Goal: Task Accomplishment & Management: Complete application form

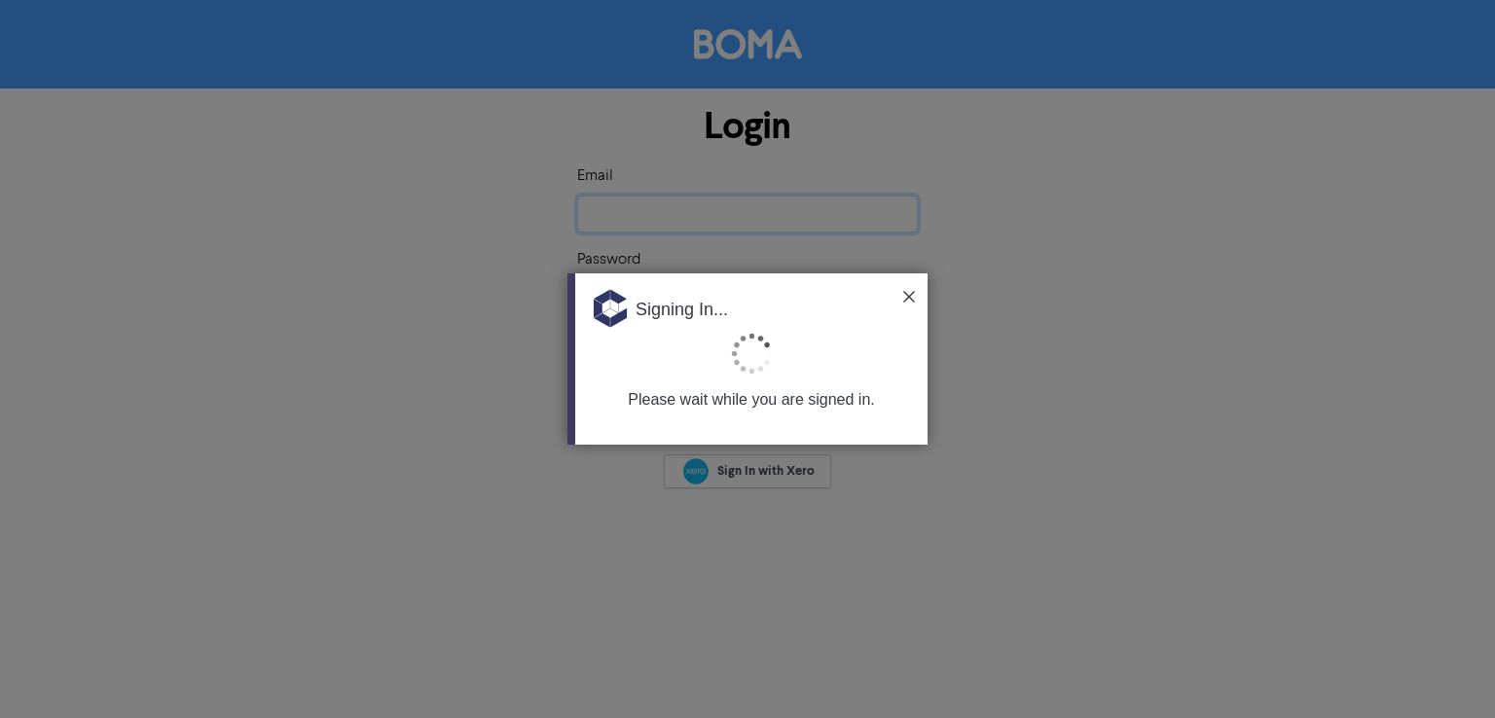
type input "[EMAIL_ADDRESS][DOMAIN_NAME]"
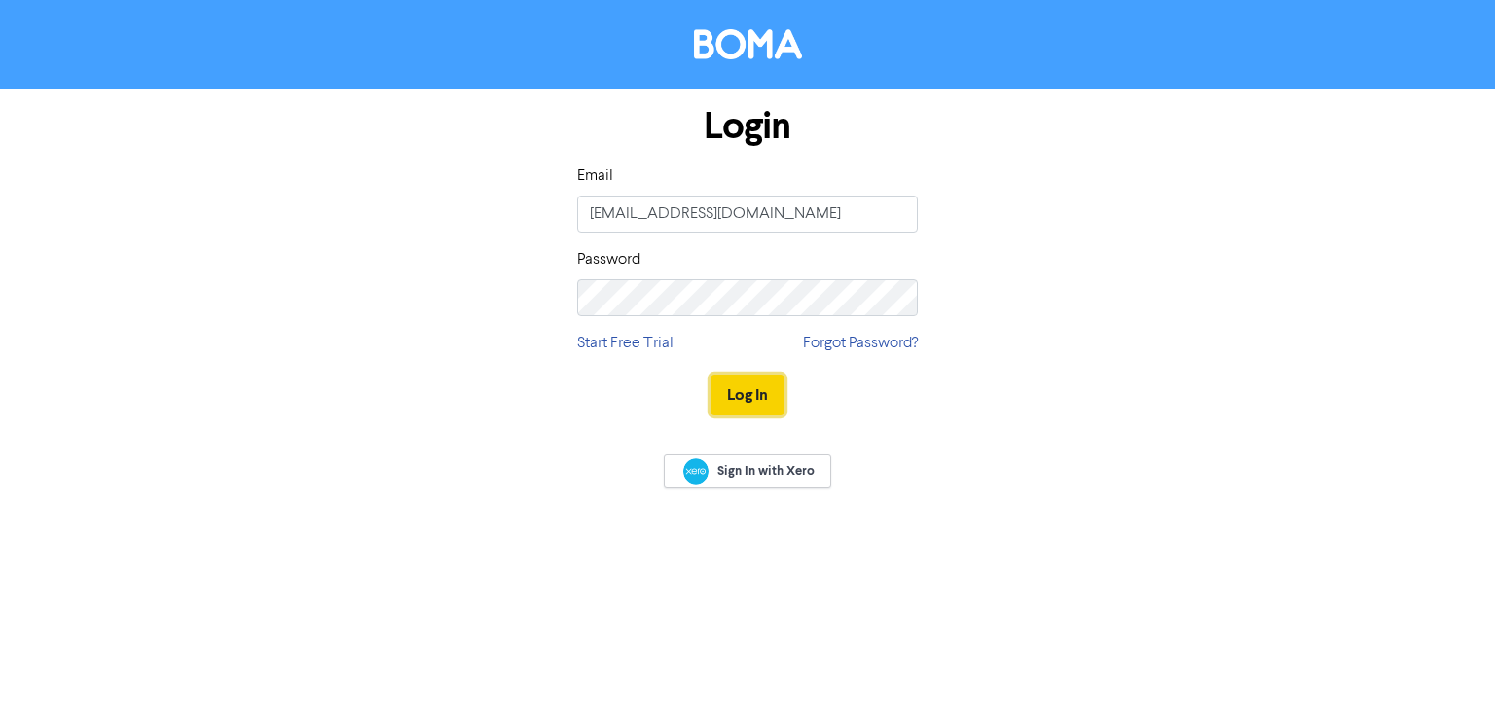
click at [735, 399] on button "Log In" at bounding box center [747, 395] width 74 height 41
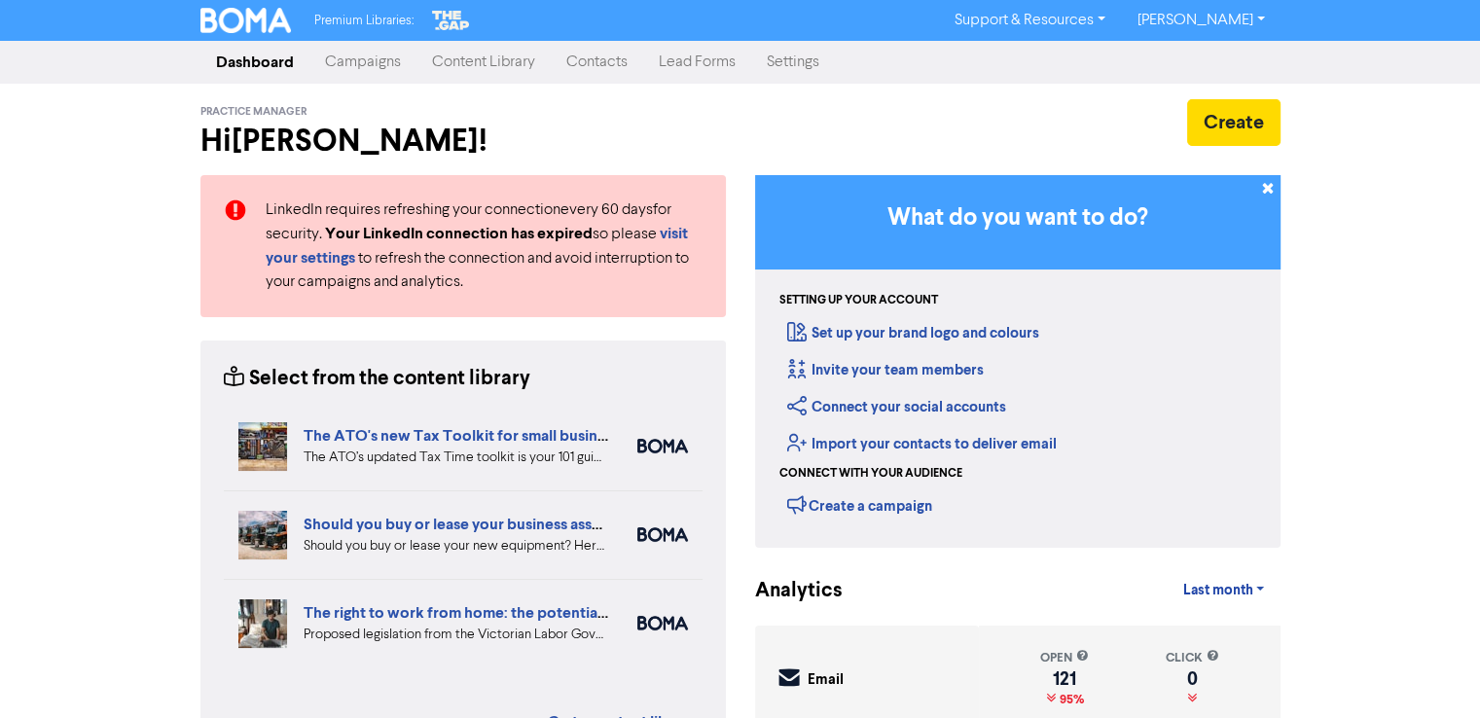
click at [607, 66] on link "Contacts" at bounding box center [597, 62] width 92 height 39
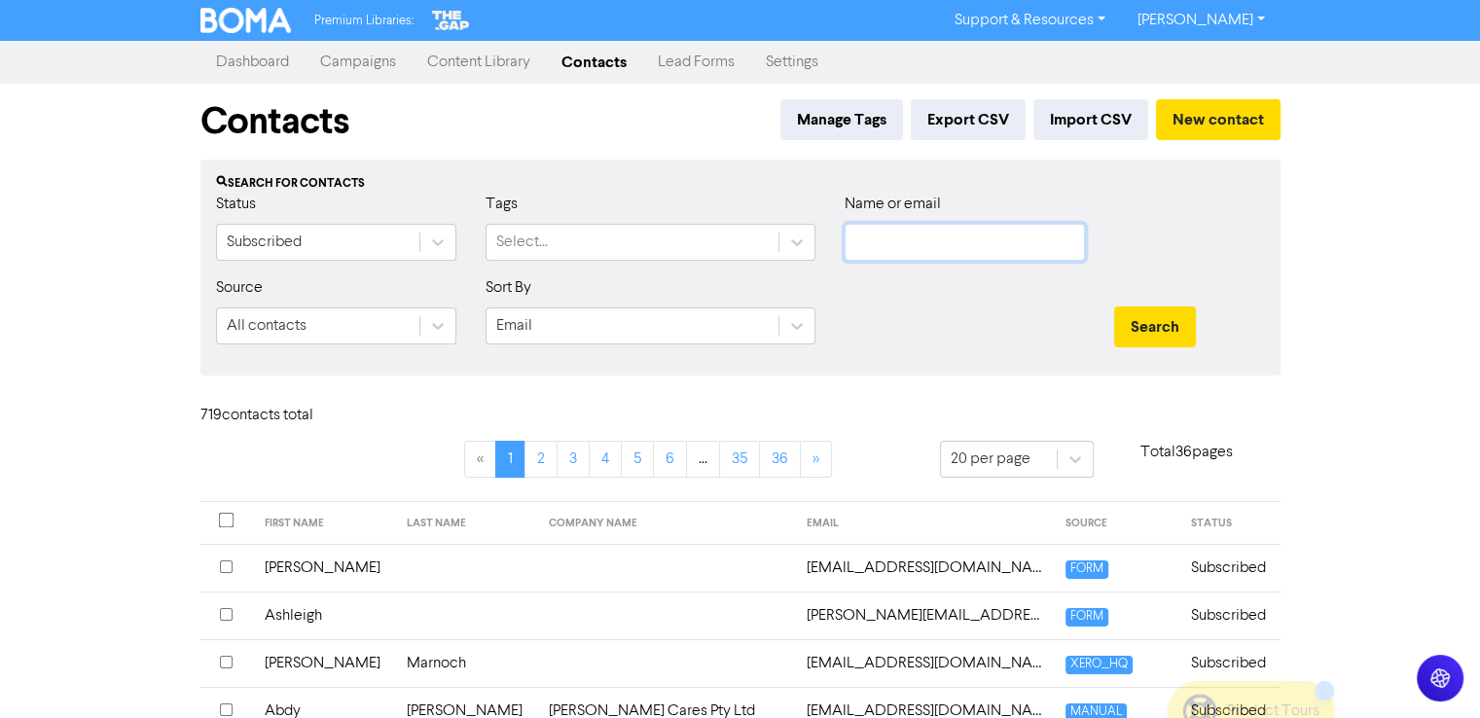
click at [940, 246] on input "text" at bounding box center [965, 242] width 240 height 37
paste input "[PERSON_NAME] [PERSON_NAME][EMAIL_ADDRESS][DOMAIN_NAME] [PHONE_NUMBER]"
type input "[PERSON_NAME] [PERSON_NAME][EMAIL_ADDRESS][DOMAIN_NAME] [PHONE_NUMBER]"
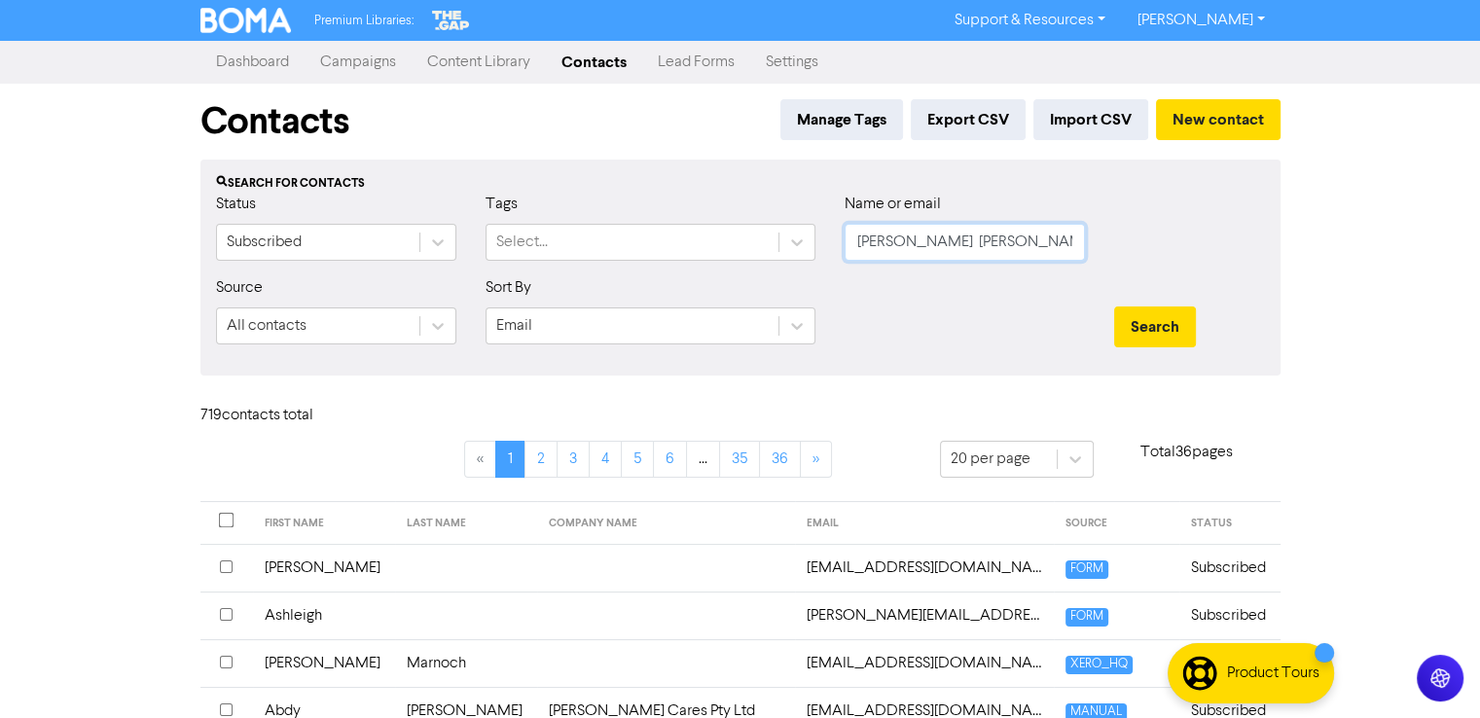
scroll to position [0, 191]
click at [1191, 116] on button "New contact" at bounding box center [1218, 119] width 125 height 41
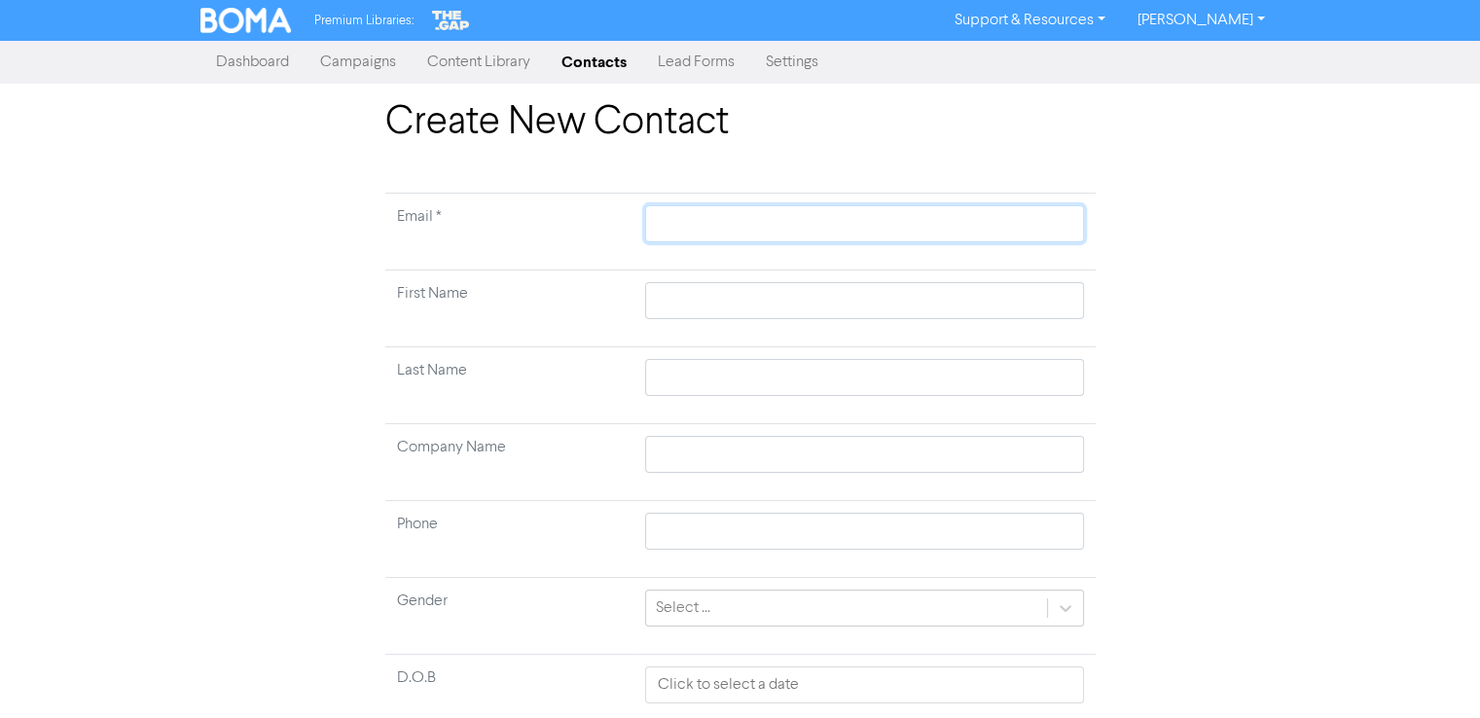
click at [696, 215] on input "text" at bounding box center [864, 223] width 438 height 37
paste input "[PERSON_NAME] [PERSON_NAME][EMAIL_ADDRESS][DOMAIN_NAME] [PHONE_NUMBER]"
type input "[PERSON_NAME] [PERSON_NAME][EMAIL_ADDRESS][DOMAIN_NAME] [PHONE_NUMBER]"
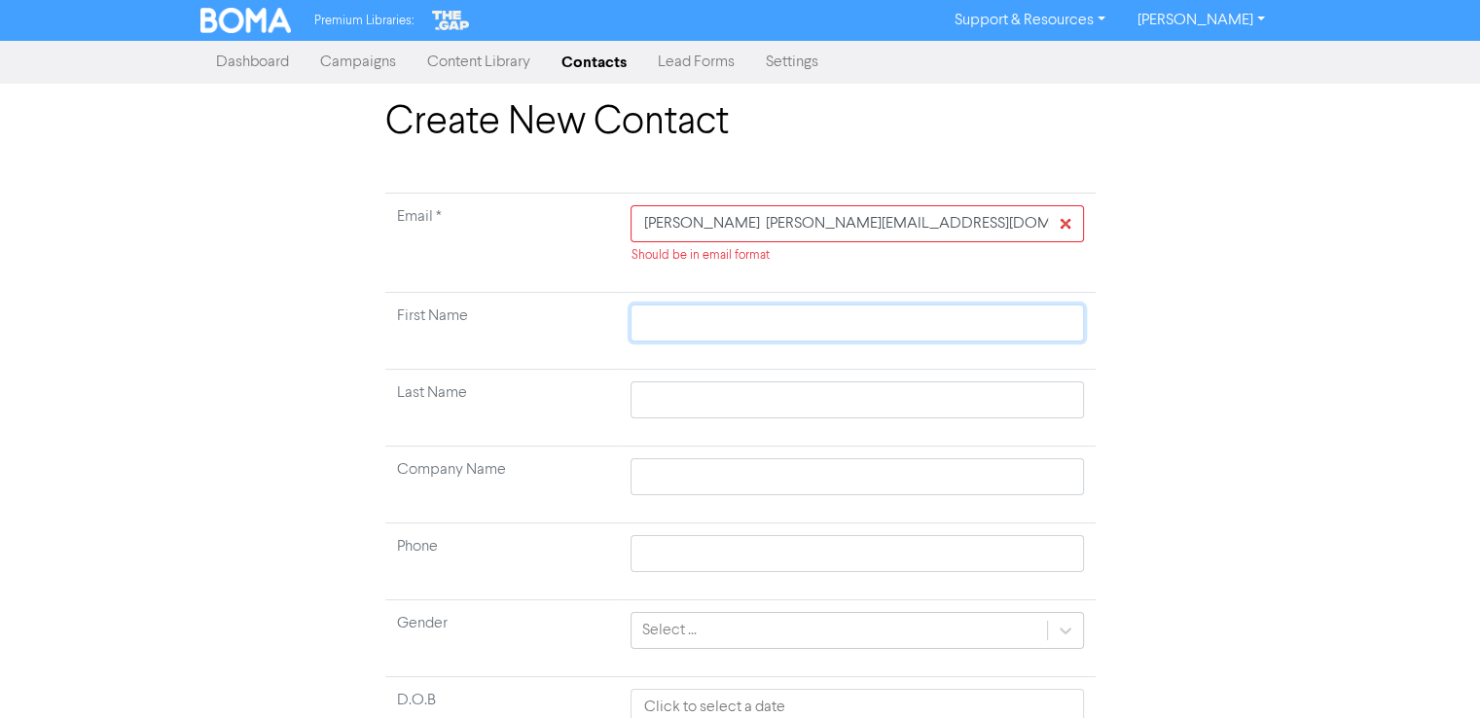
click at [692, 297] on td at bounding box center [857, 331] width 476 height 77
paste input "[PERSON_NAME] [PERSON_NAME][EMAIL_ADDRESS][DOMAIN_NAME] [PHONE_NUMBER]"
type input "[PERSON_NAME] [PERSON_NAME][EMAIL_ADDRESS][DOMAIN_NAME] [PHONE_NUMBER]"
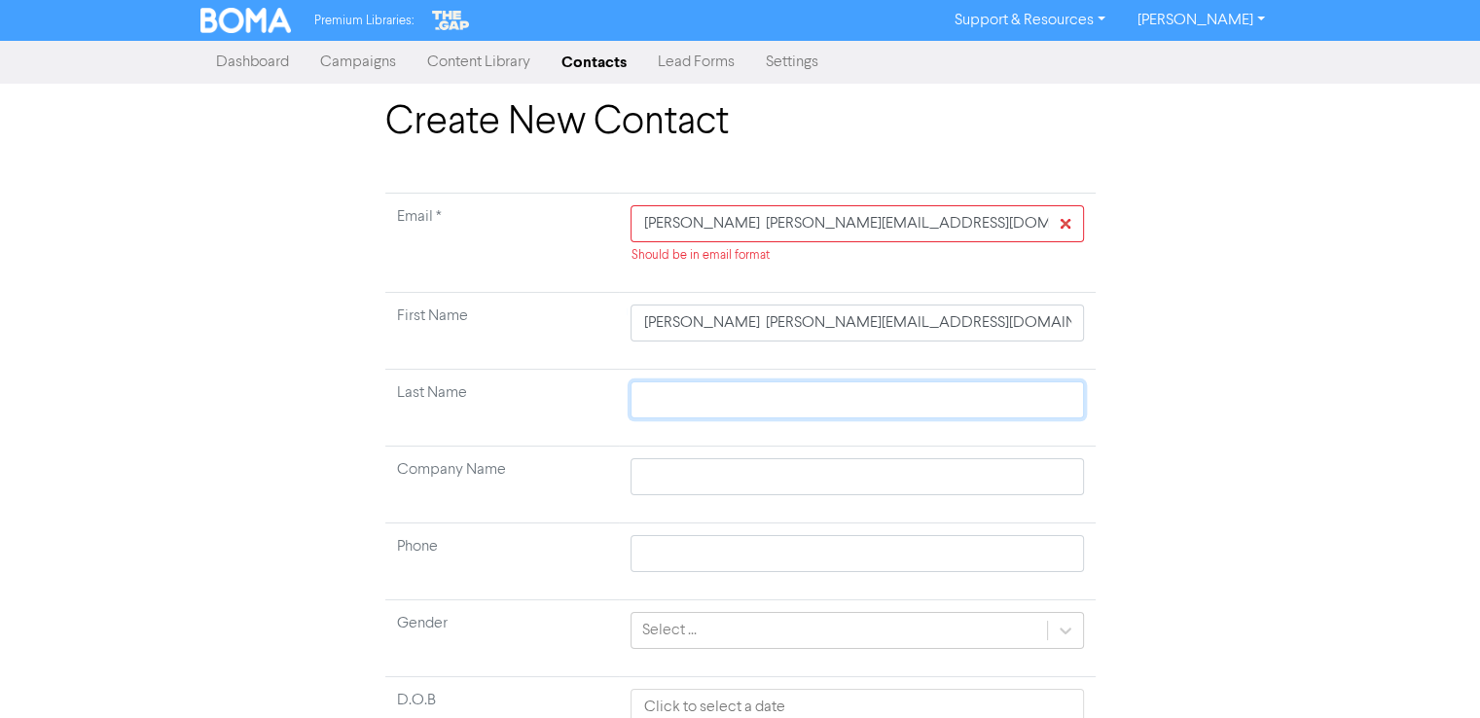
click at [696, 406] on input "text" at bounding box center [857, 399] width 452 height 37
paste input "[PERSON_NAME] [PERSON_NAME][EMAIL_ADDRESS][DOMAIN_NAME] [PHONE_NUMBER]"
type input "[PERSON_NAME] [PERSON_NAME][EMAIL_ADDRESS][DOMAIN_NAME] [PHONE_NUMBER]"
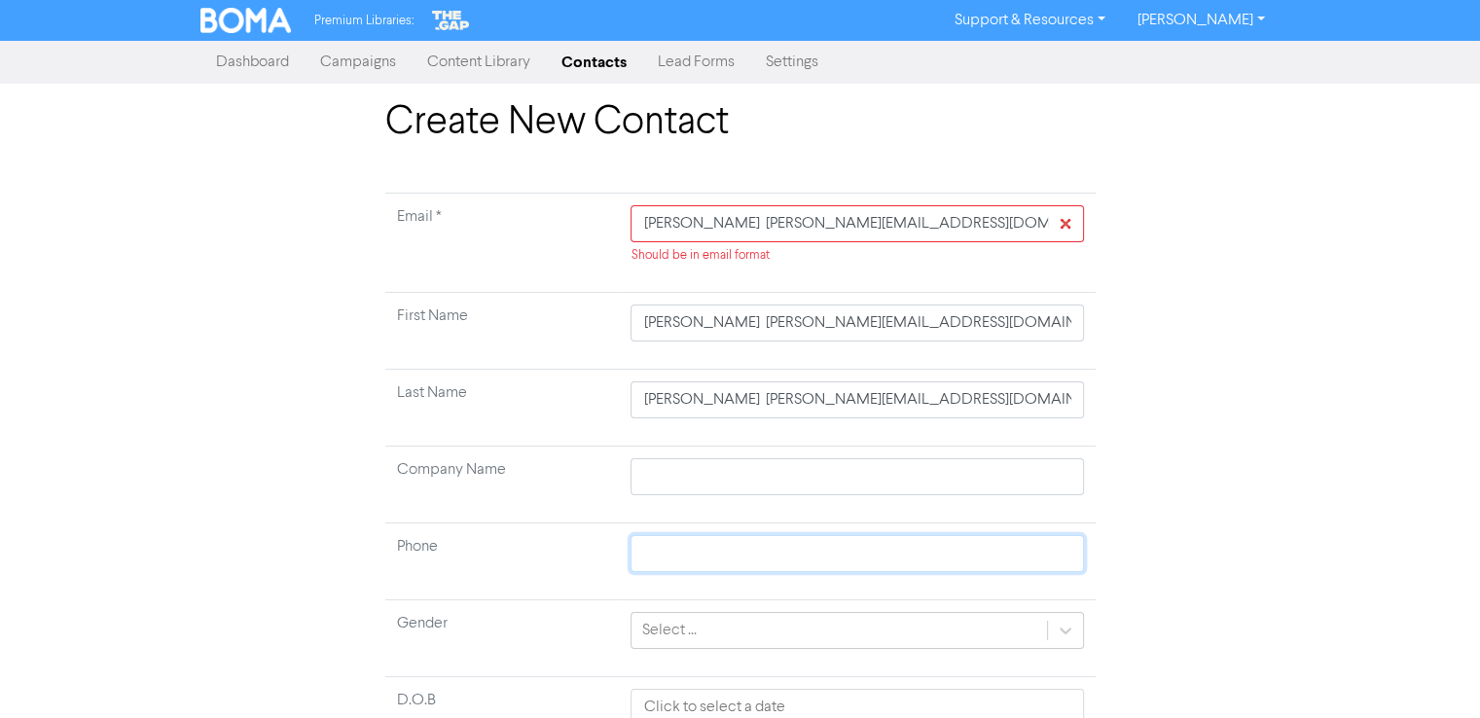
click at [673, 565] on input "text" at bounding box center [857, 553] width 452 height 37
paste input "[PERSON_NAME] [PERSON_NAME][EMAIL_ADDRESS][DOMAIN_NAME] [PHONE_NUMBER]"
type input "[PERSON_NAME] [PERSON_NAME][EMAIL_ADDRESS][DOMAIN_NAME] [PHONE_NUMBER]"
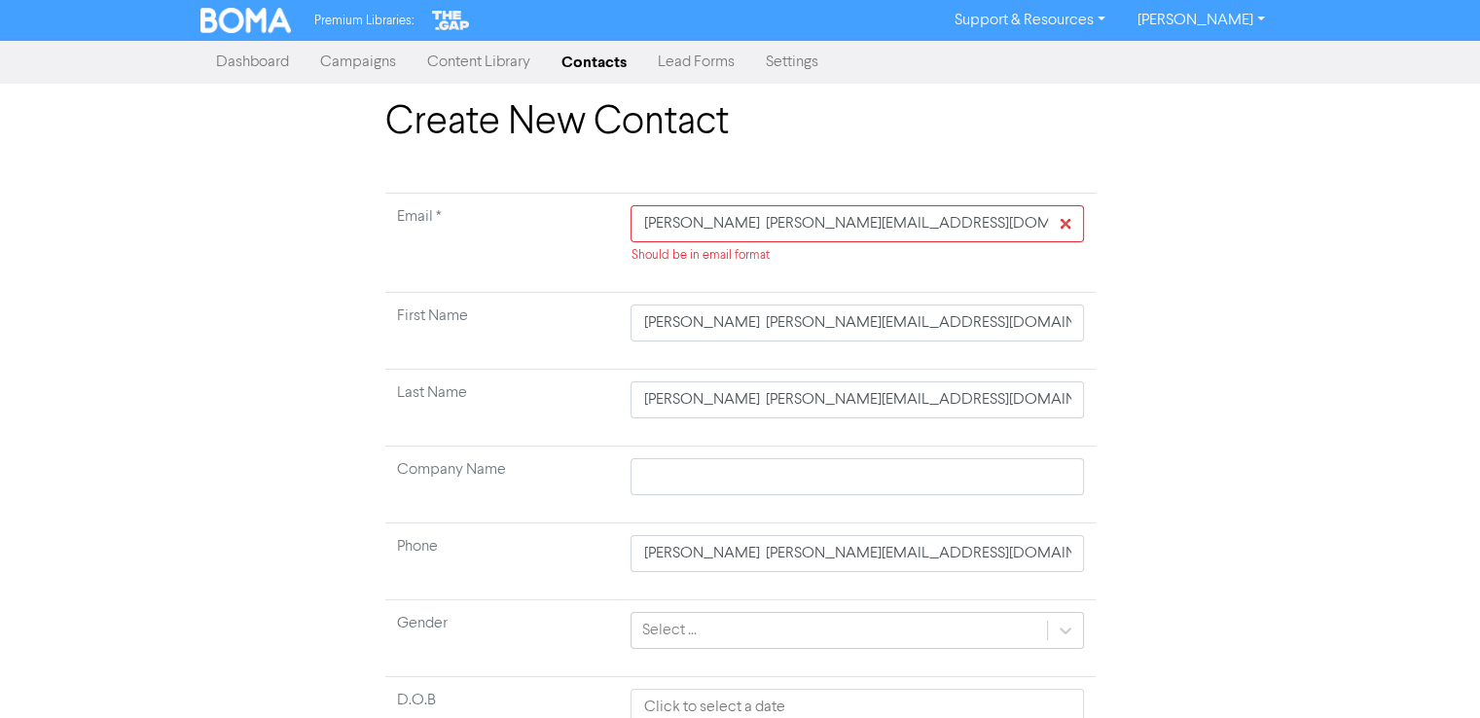
scroll to position [166, 0]
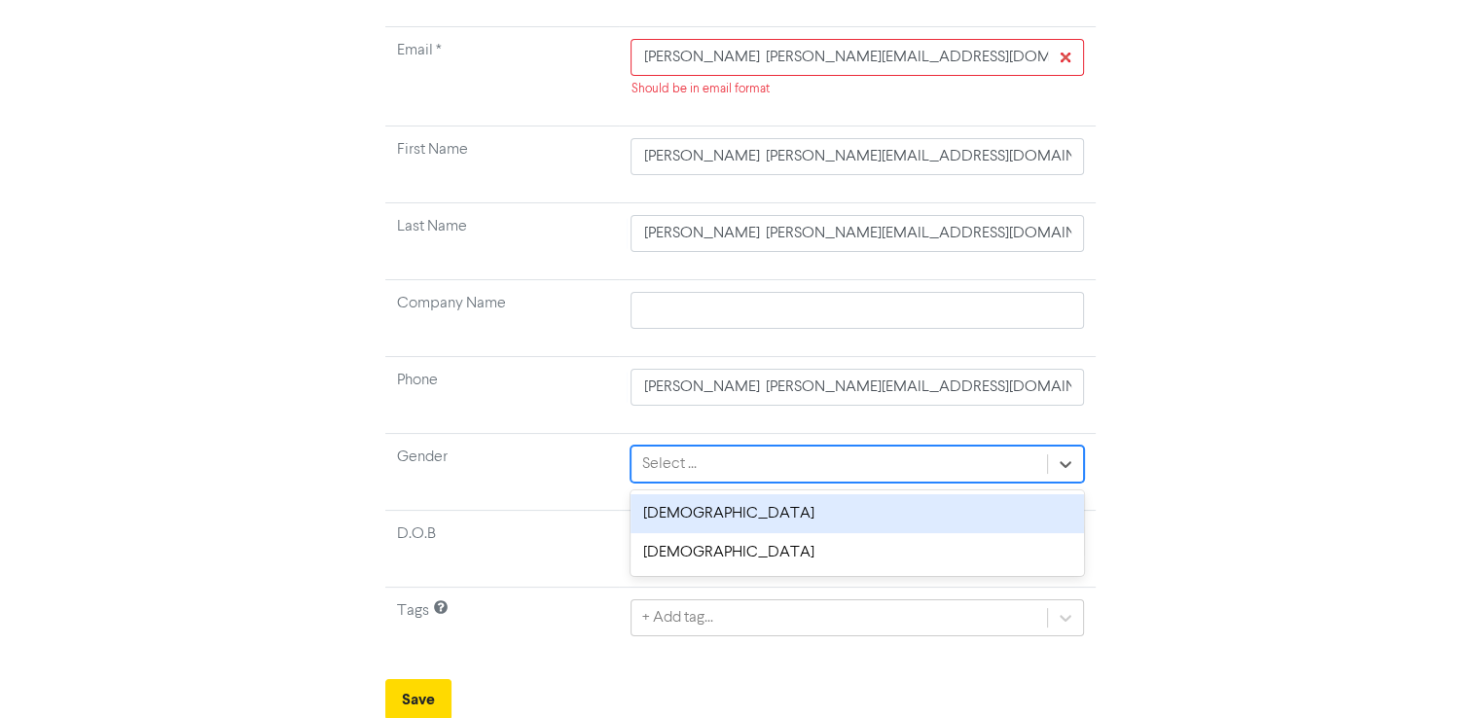
click at [666, 460] on div "Select ..." at bounding box center [668, 463] width 54 height 23
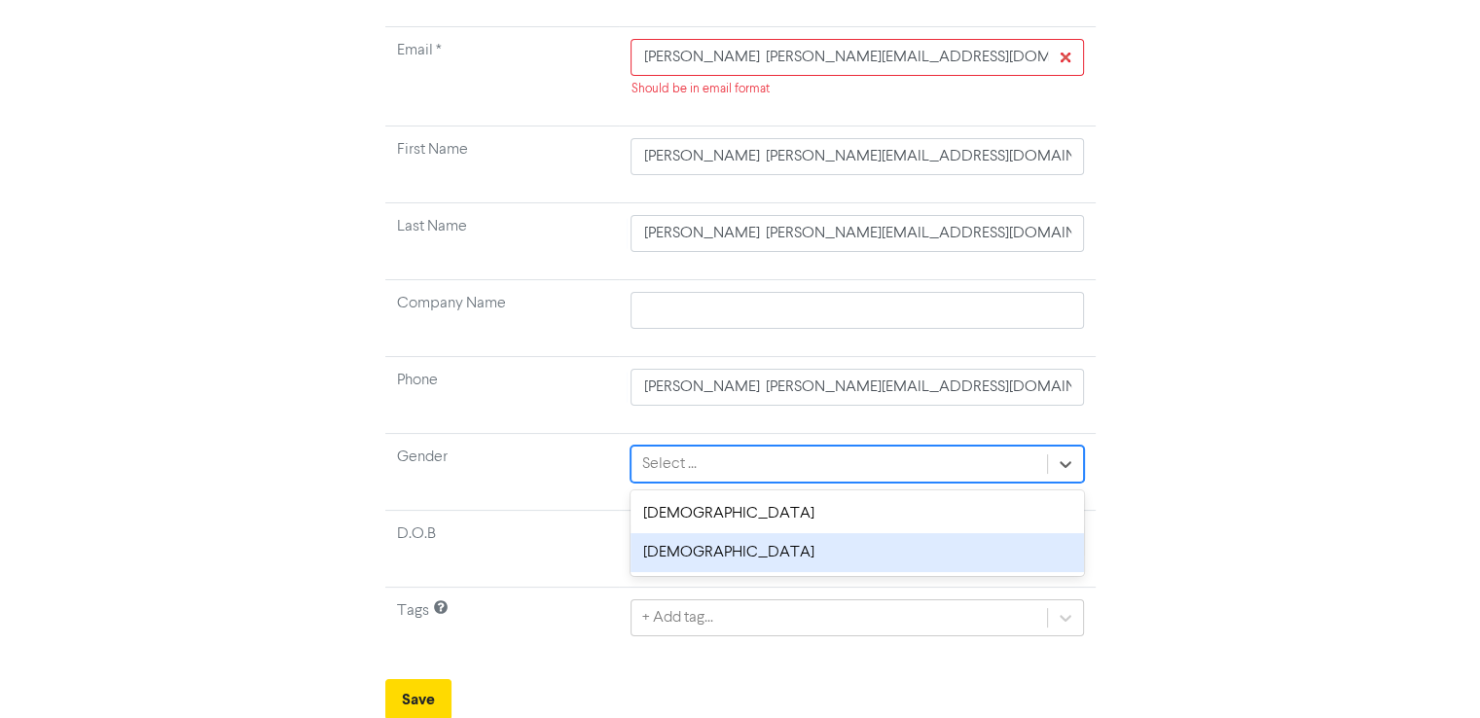
click at [663, 550] on div "[DEMOGRAPHIC_DATA]" at bounding box center [857, 552] width 452 height 39
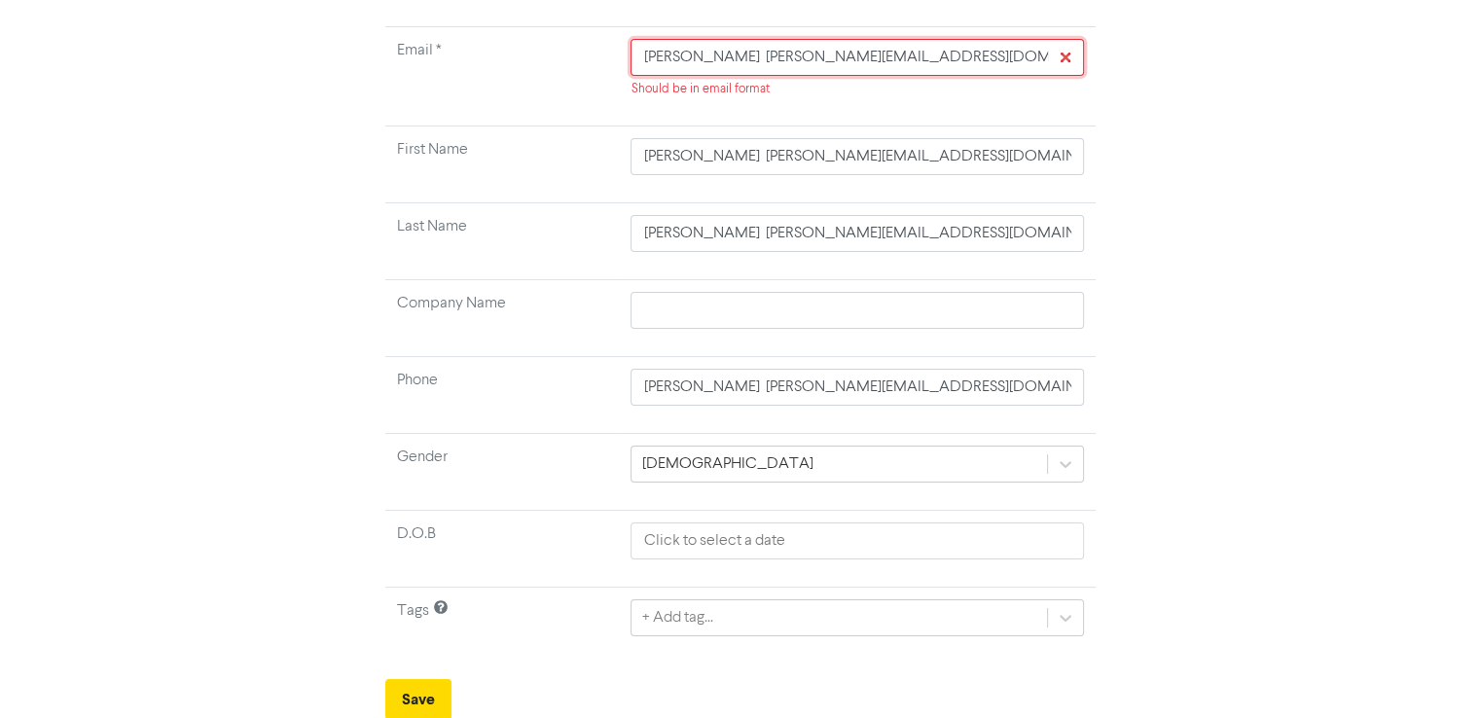
drag, startPoint x: 732, startPoint y: 56, endPoint x: 547, endPoint y: 93, distance: 188.5
click at [547, 93] on tr "Email * [PERSON_NAME] [PERSON_NAME][EMAIL_ADDRESS][DOMAIN_NAME] [PHONE_NUMBER] …" at bounding box center [740, 76] width 710 height 99
drag, startPoint x: 853, startPoint y: 64, endPoint x: 1108, endPoint y: 55, distance: 255.1
click at [1108, 55] on div "Create New Contact Email * [PERSON_NAME][EMAIL_ADDRESS][DOMAIN_NAME] [PHONE_NUM…" at bounding box center [741, 326] width 740 height 787
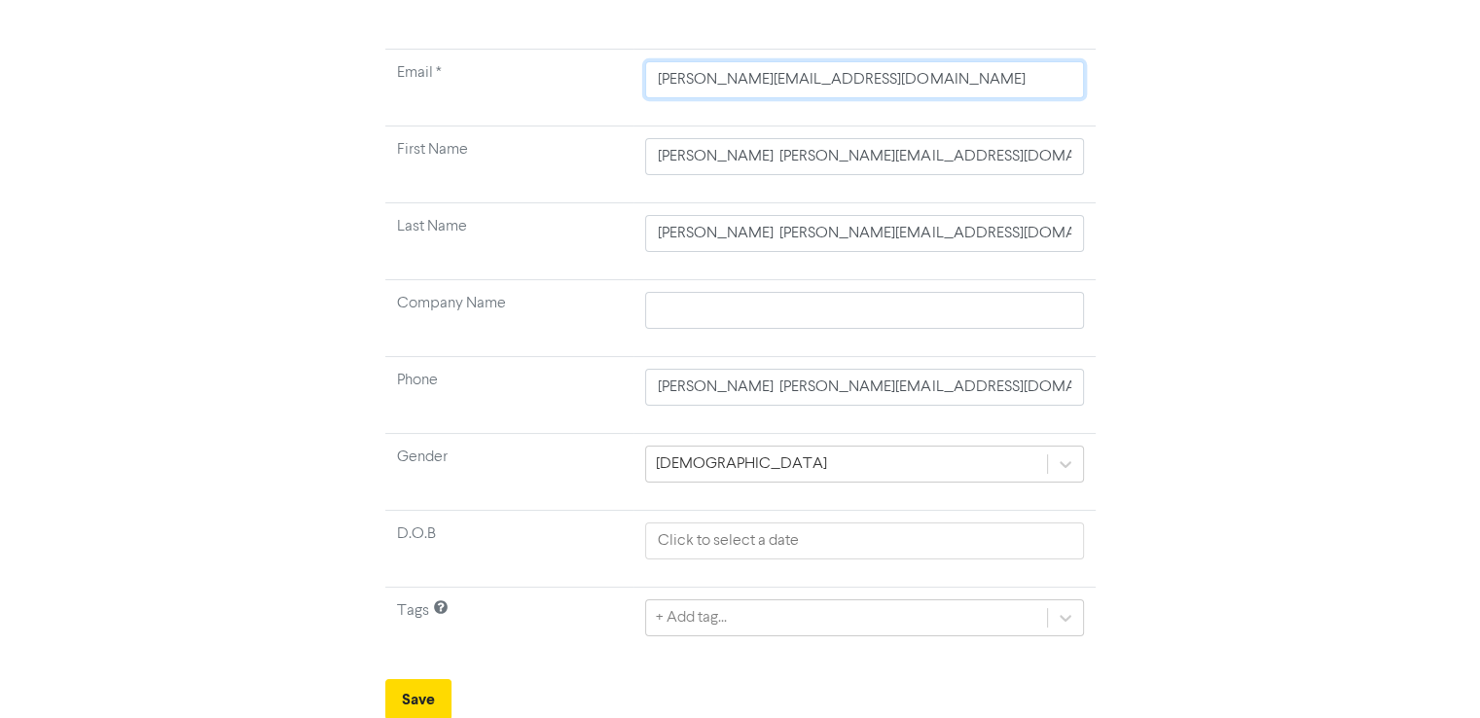
type input "[PERSON_NAME][EMAIL_ADDRESS][DOMAIN_NAME]"
drag, startPoint x: 699, startPoint y: 157, endPoint x: 1138, endPoint y: 160, distance: 439.8
click at [1138, 160] on div "Create New Contact Email * [PERSON_NAME][EMAIL_ADDRESS][DOMAIN_NAME] First Name…" at bounding box center [740, 337] width 1109 height 765
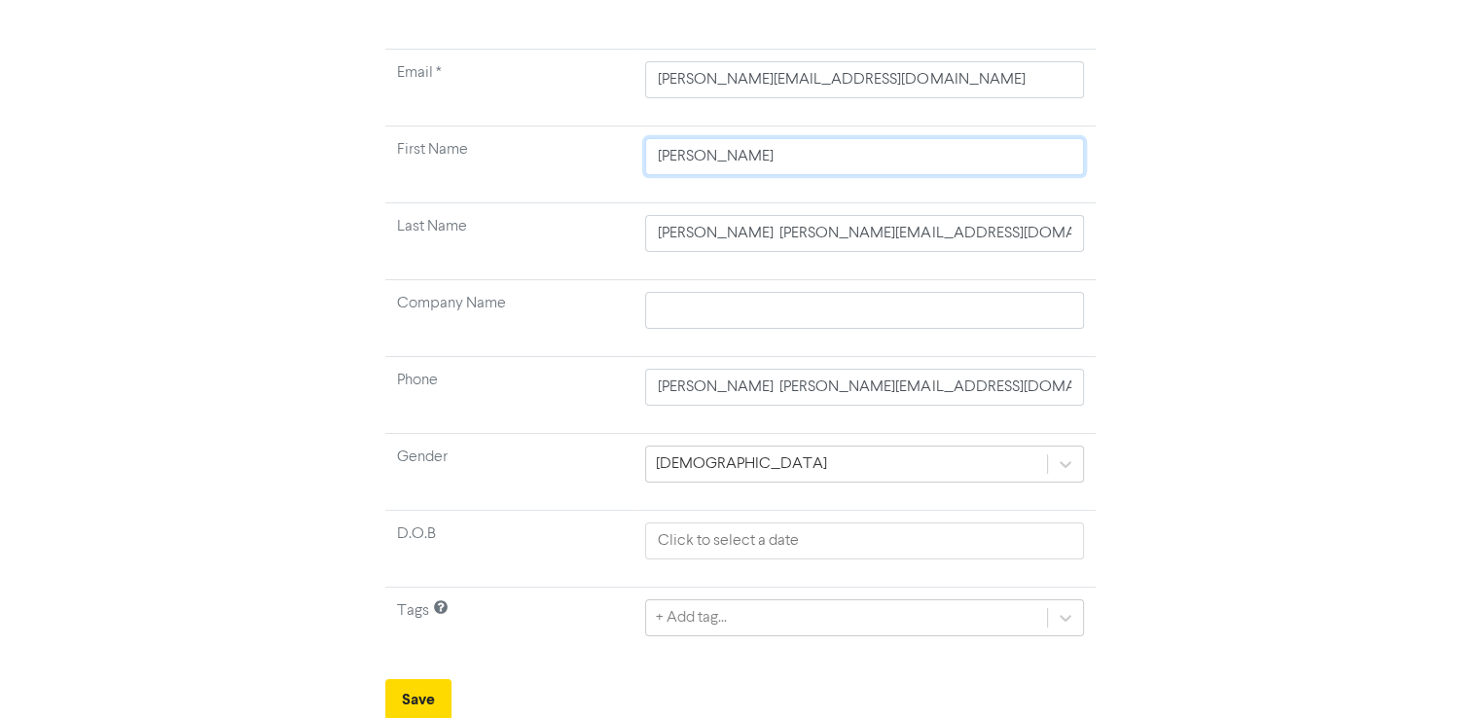
type input "[PERSON_NAME]"
drag, startPoint x: 700, startPoint y: 235, endPoint x: 616, endPoint y: 250, distance: 84.9
click at [616, 250] on tr "Last Name [PERSON_NAME] [PERSON_NAME][EMAIL_ADDRESS][DOMAIN_NAME] [PHONE_NUMBER]" at bounding box center [740, 241] width 710 height 77
drag, startPoint x: 701, startPoint y: 238, endPoint x: 1132, endPoint y: 216, distance: 431.6
click at [1132, 216] on div "Create New Contact Email * [PERSON_NAME][EMAIL_ADDRESS][DOMAIN_NAME] First Name…" at bounding box center [740, 337] width 1109 height 765
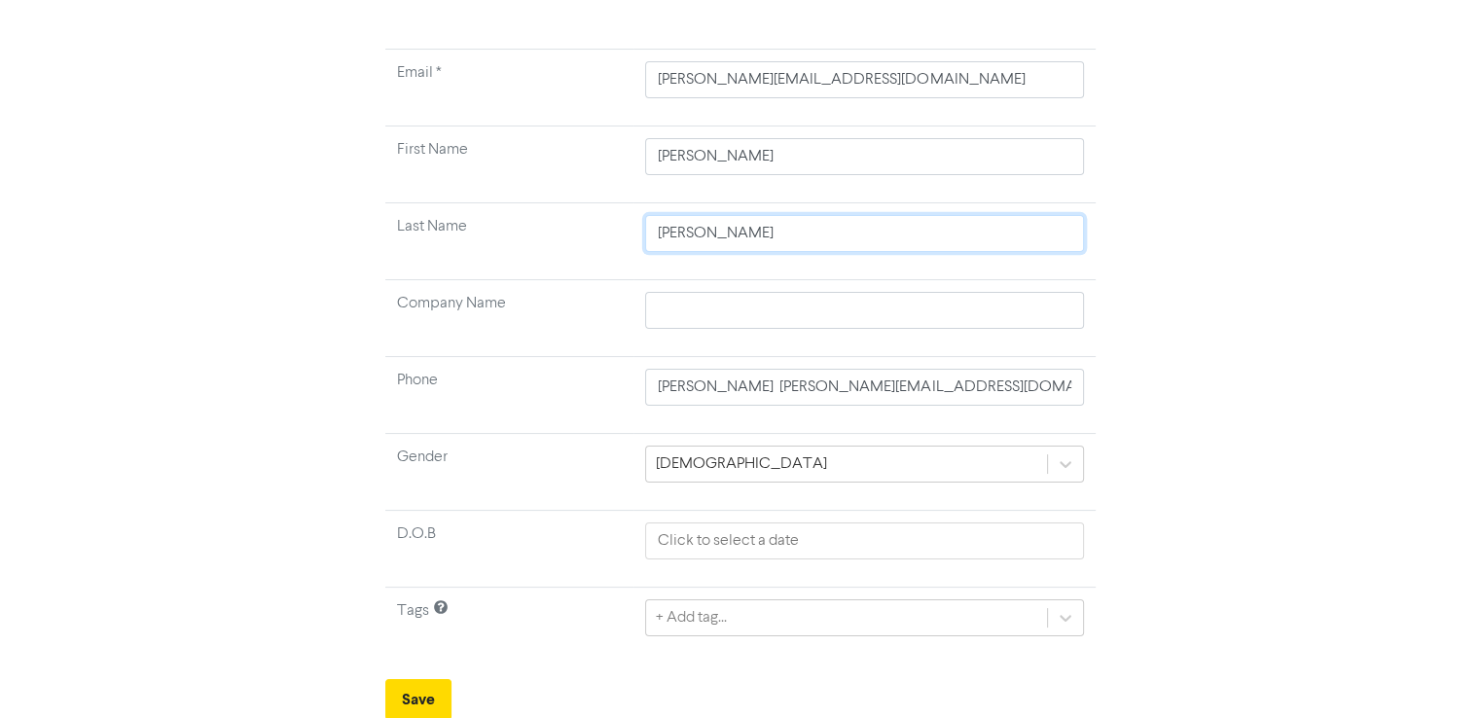
type input "[PERSON_NAME]"
click at [667, 307] on input "text" at bounding box center [864, 310] width 438 height 37
click at [683, 390] on input "[PERSON_NAME] [PERSON_NAME][EMAIL_ADDRESS][DOMAIN_NAME] [PHONE_NUMBER]" at bounding box center [864, 387] width 438 height 37
drag, startPoint x: 964, startPoint y: 387, endPoint x: 478, endPoint y: 418, distance: 487.5
click at [478, 418] on tr "Phone [PERSON_NAME] [PERSON_NAME][EMAIL_ADDRESS][DOMAIN_NAME] [PHONE_NUMBER]" at bounding box center [740, 395] width 710 height 77
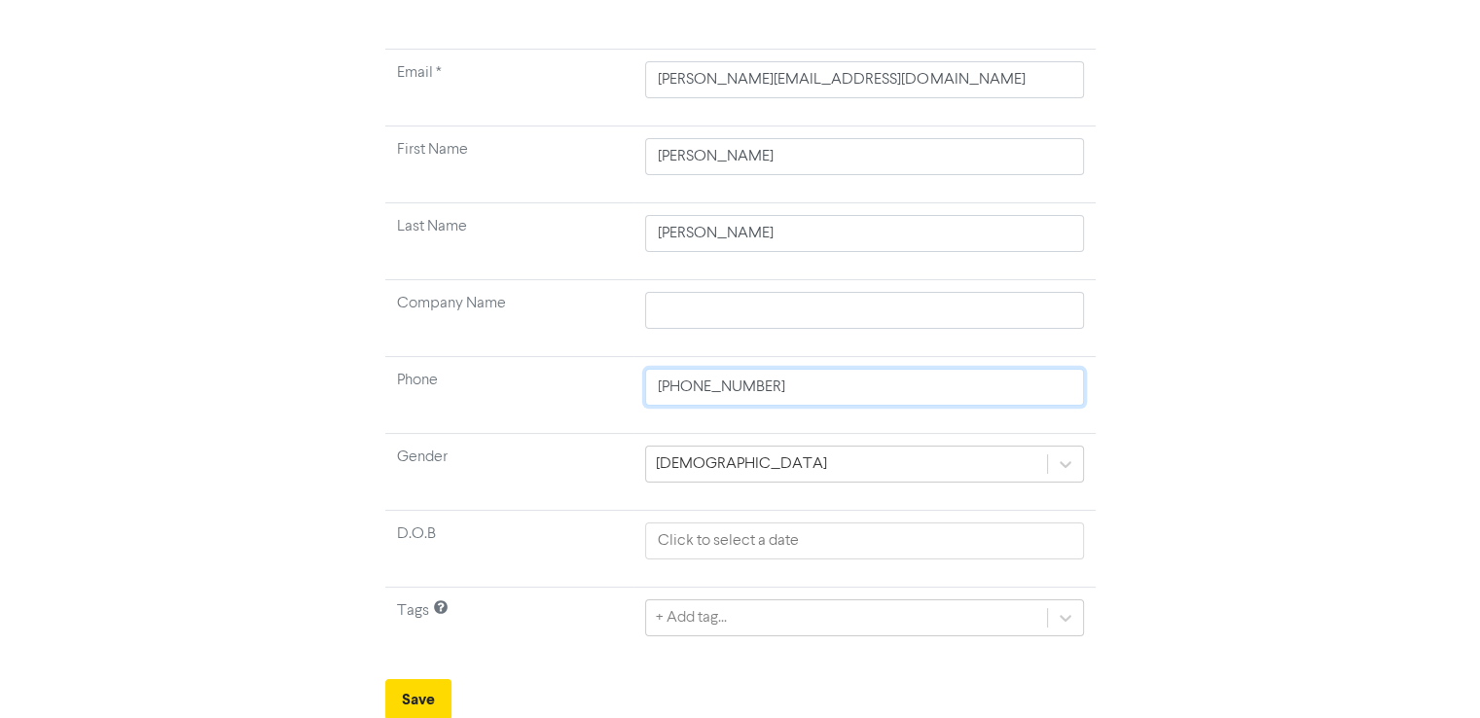
type input "[PHONE_NUMBER]"
click at [723, 309] on input "text" at bounding box center [864, 310] width 438 height 37
click at [677, 302] on input "text" at bounding box center [864, 310] width 438 height 37
paste input "SKB Family Trust"
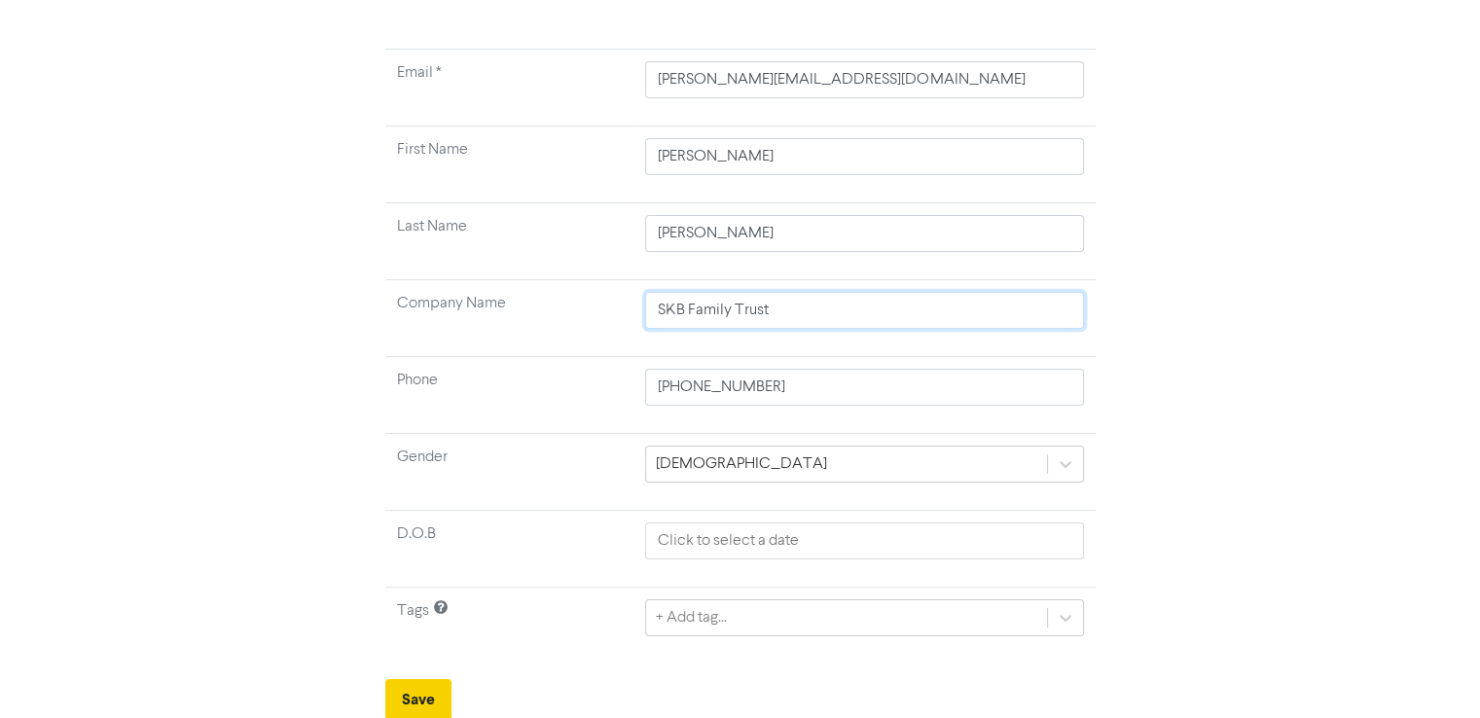
type input "SKB Family Trust"
click at [423, 692] on button "Save" at bounding box center [418, 699] width 66 height 41
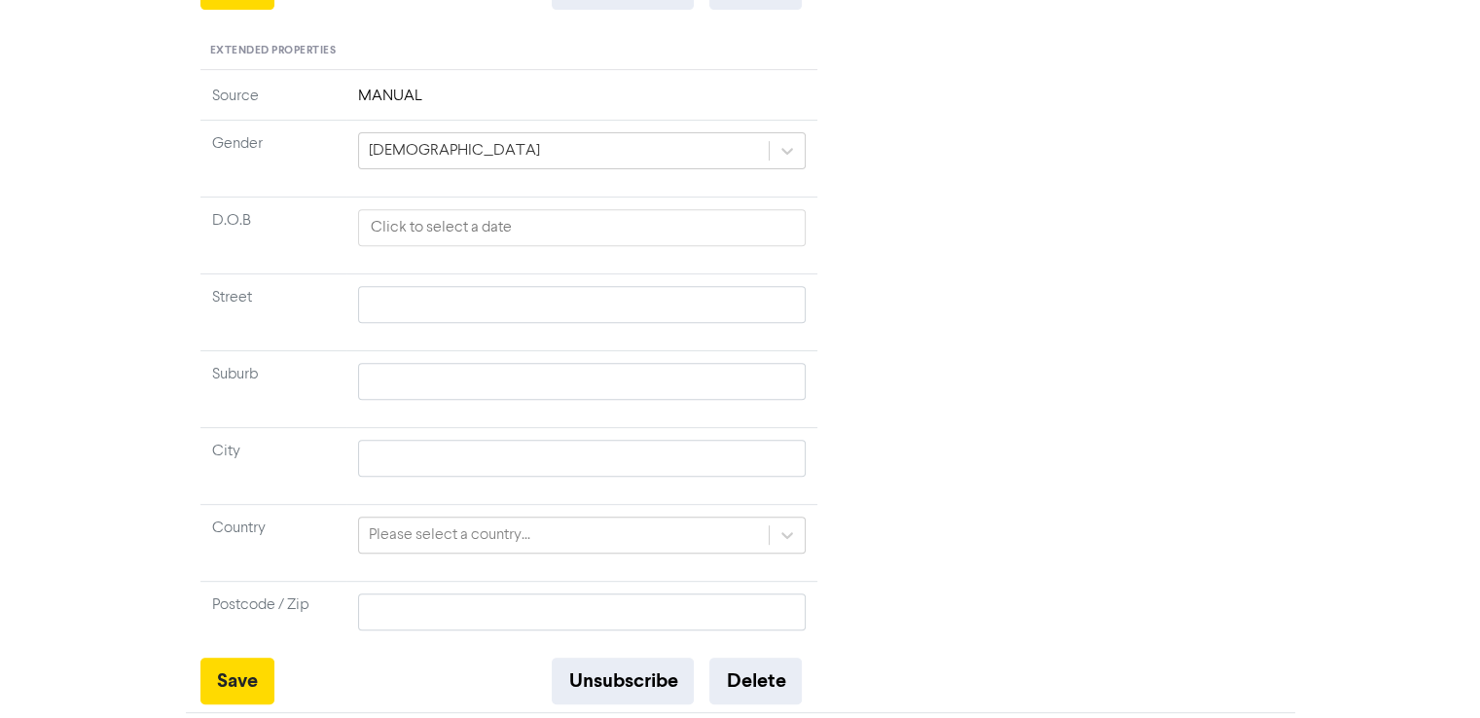
scroll to position [771, 0]
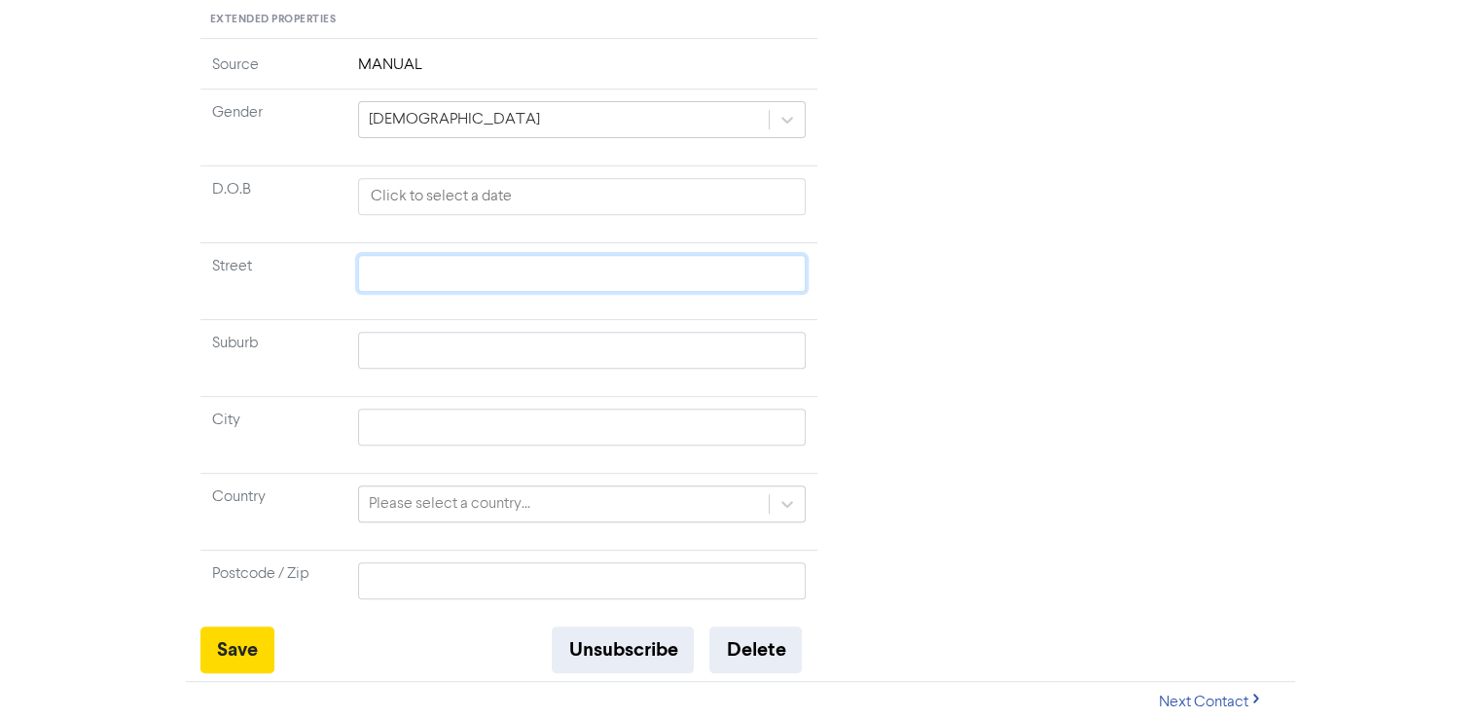
click at [391, 273] on input "text" at bounding box center [582, 273] width 449 height 37
paste input "[STREET_ADDRESS]"
type input "[STREET_ADDRESS]"
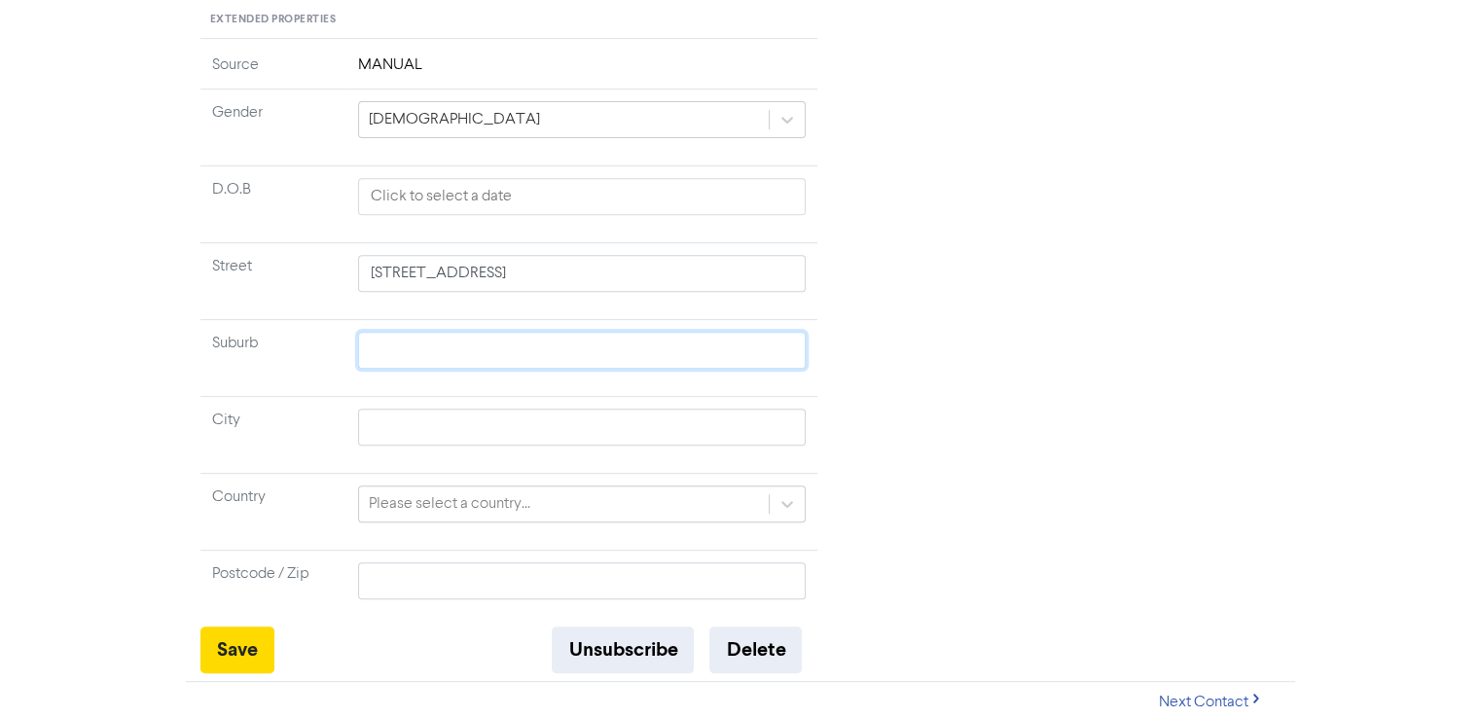
click at [409, 340] on input "text" at bounding box center [582, 350] width 449 height 37
paste input "[STREET_ADDRESS]"
type input "[STREET_ADDRESS]"
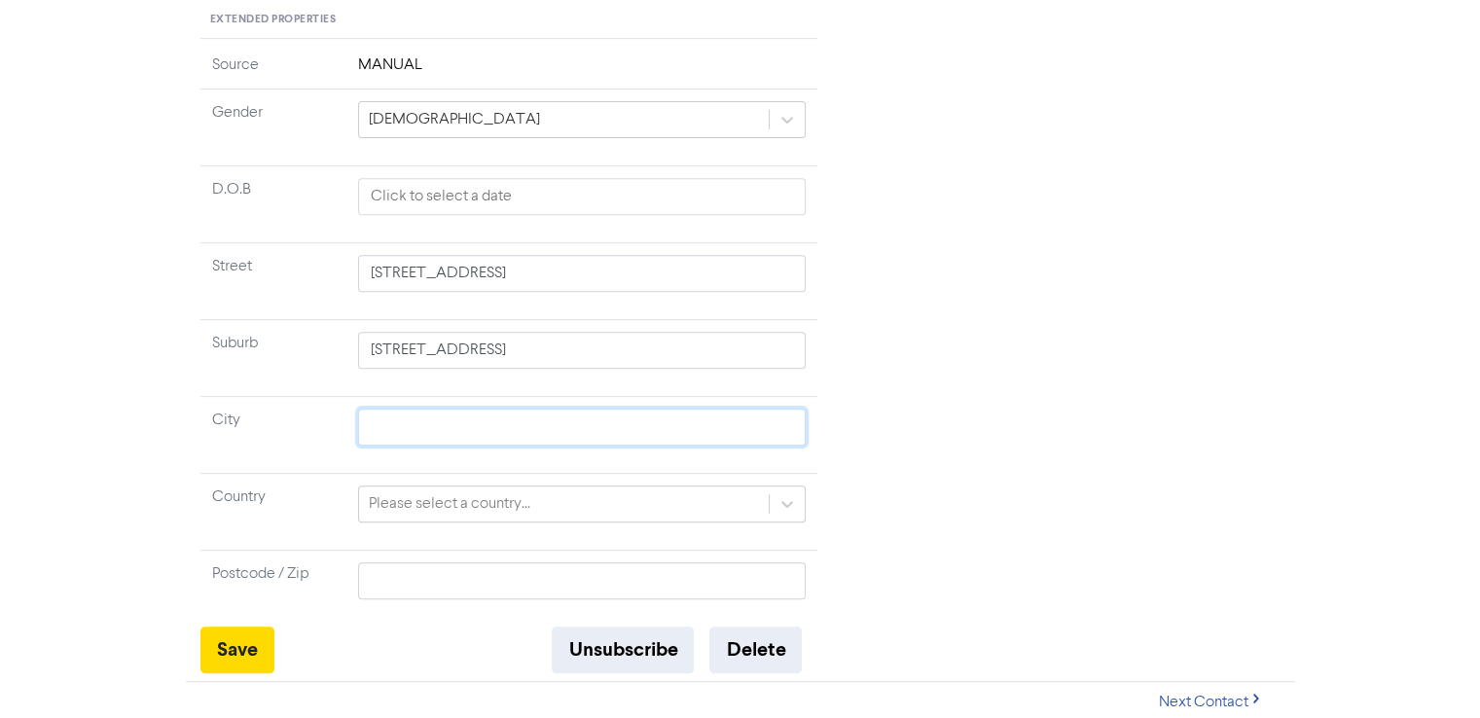
click at [401, 438] on input "text" at bounding box center [582, 427] width 449 height 37
paste input "[STREET_ADDRESS]"
type input "[STREET_ADDRESS]"
click at [389, 487] on div "Please select a country..." at bounding box center [582, 504] width 449 height 37
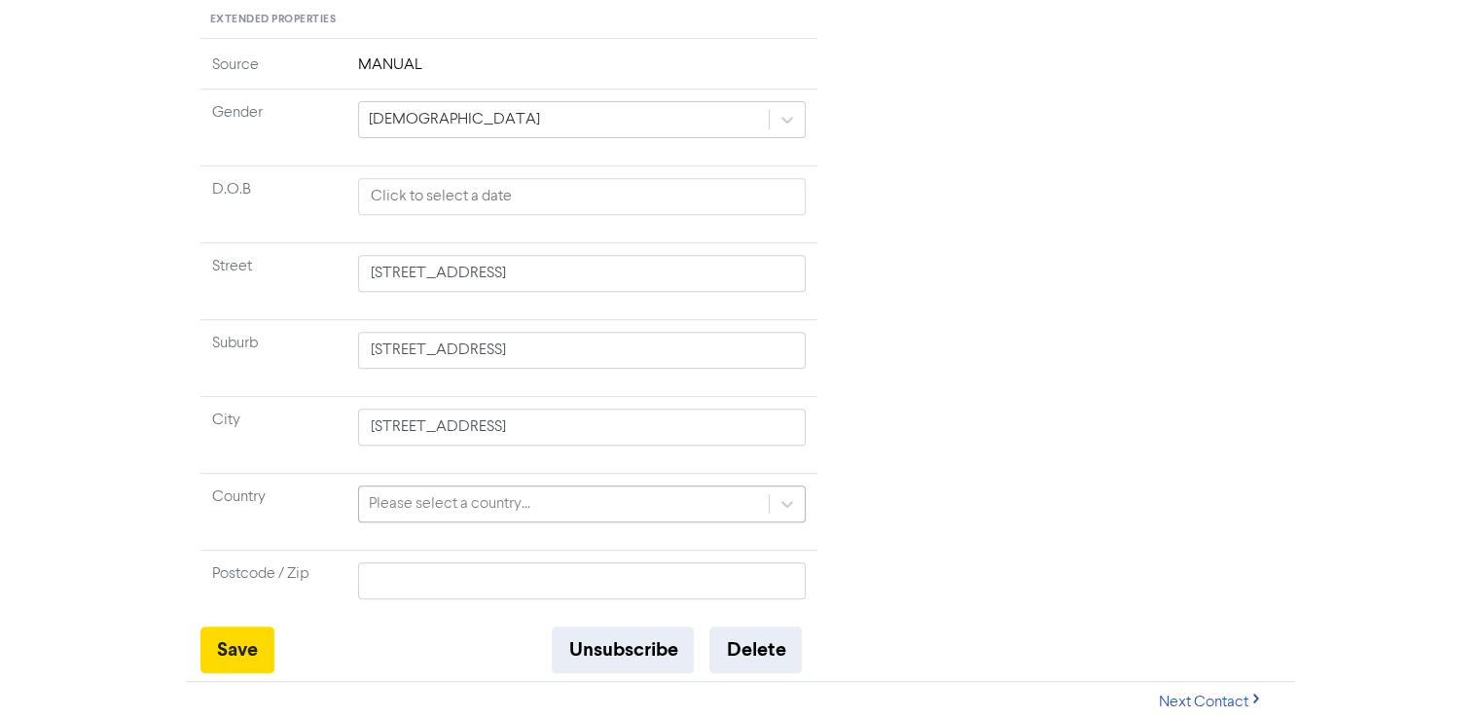
scroll to position [872, 0]
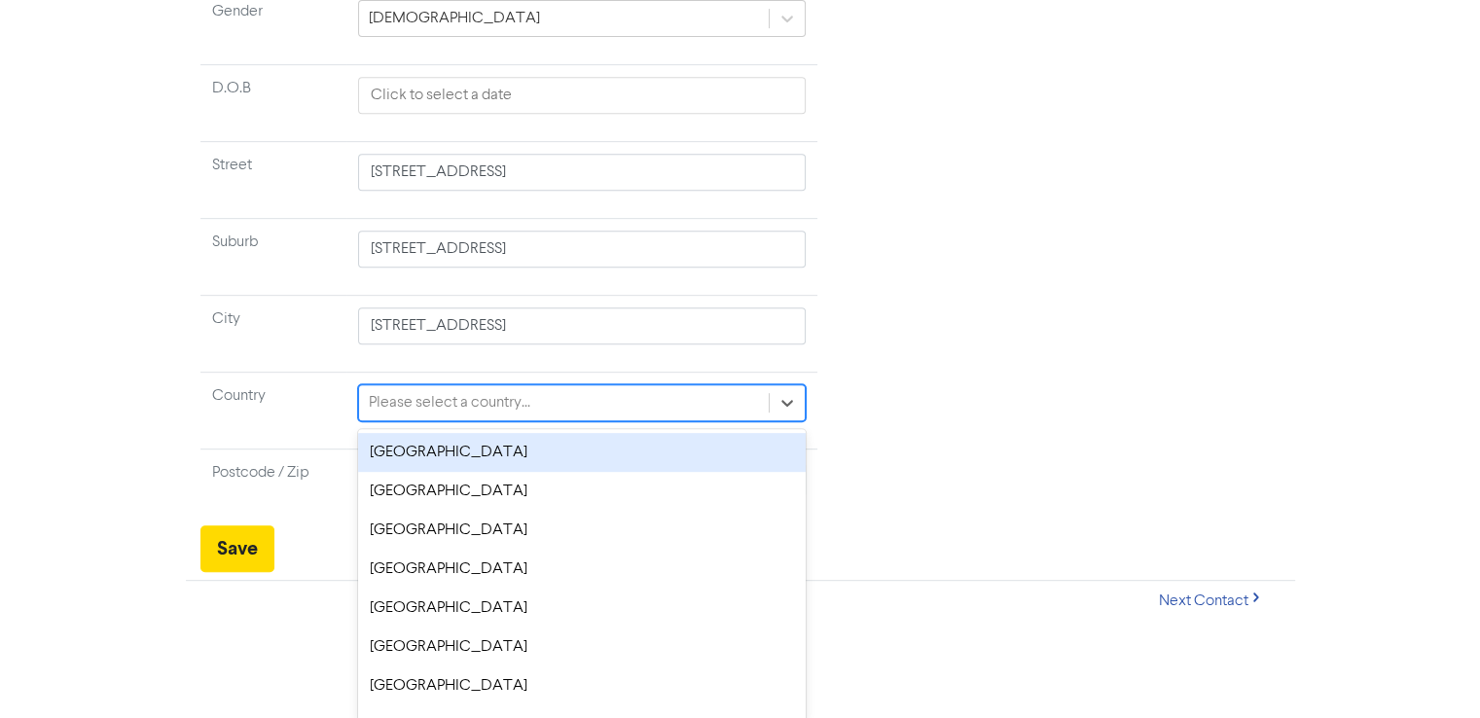
click at [402, 454] on div "[GEOGRAPHIC_DATA]" at bounding box center [582, 452] width 449 height 39
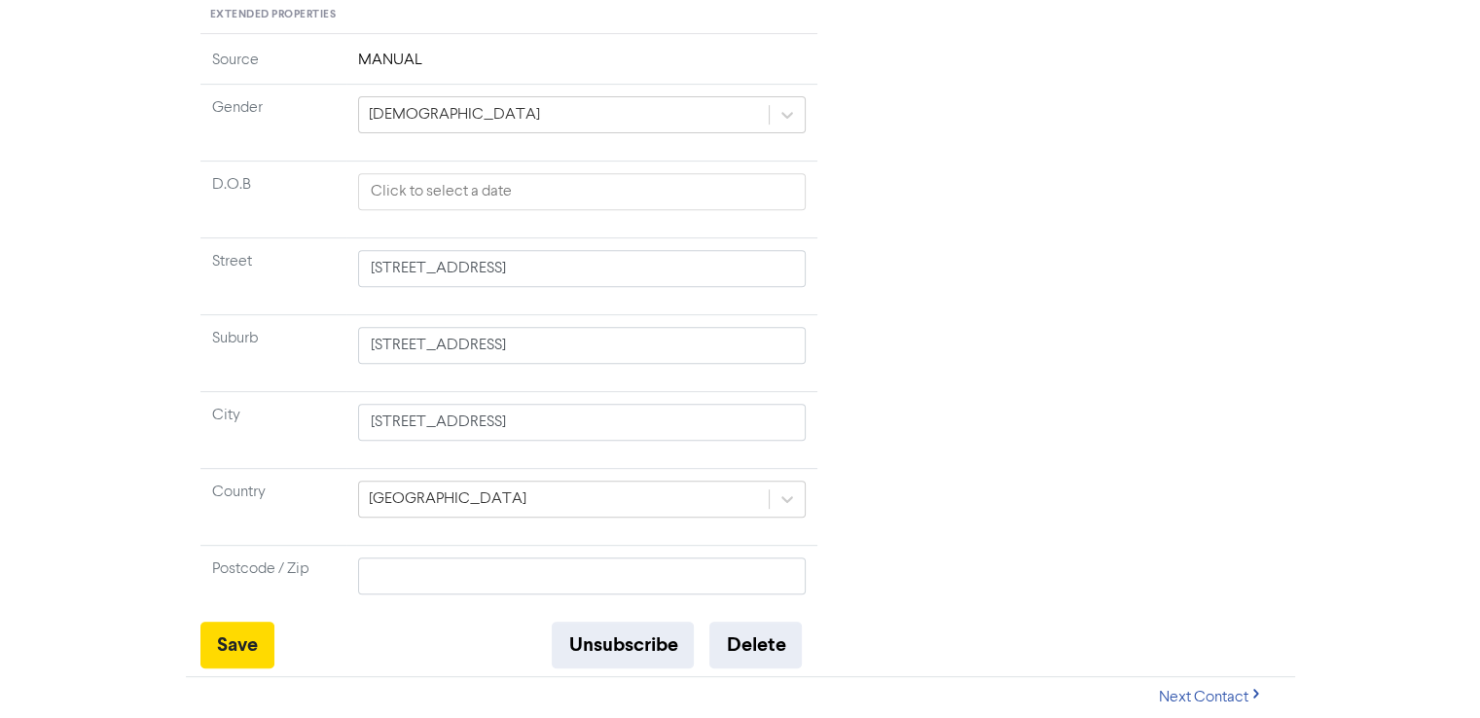
scroll to position [771, 0]
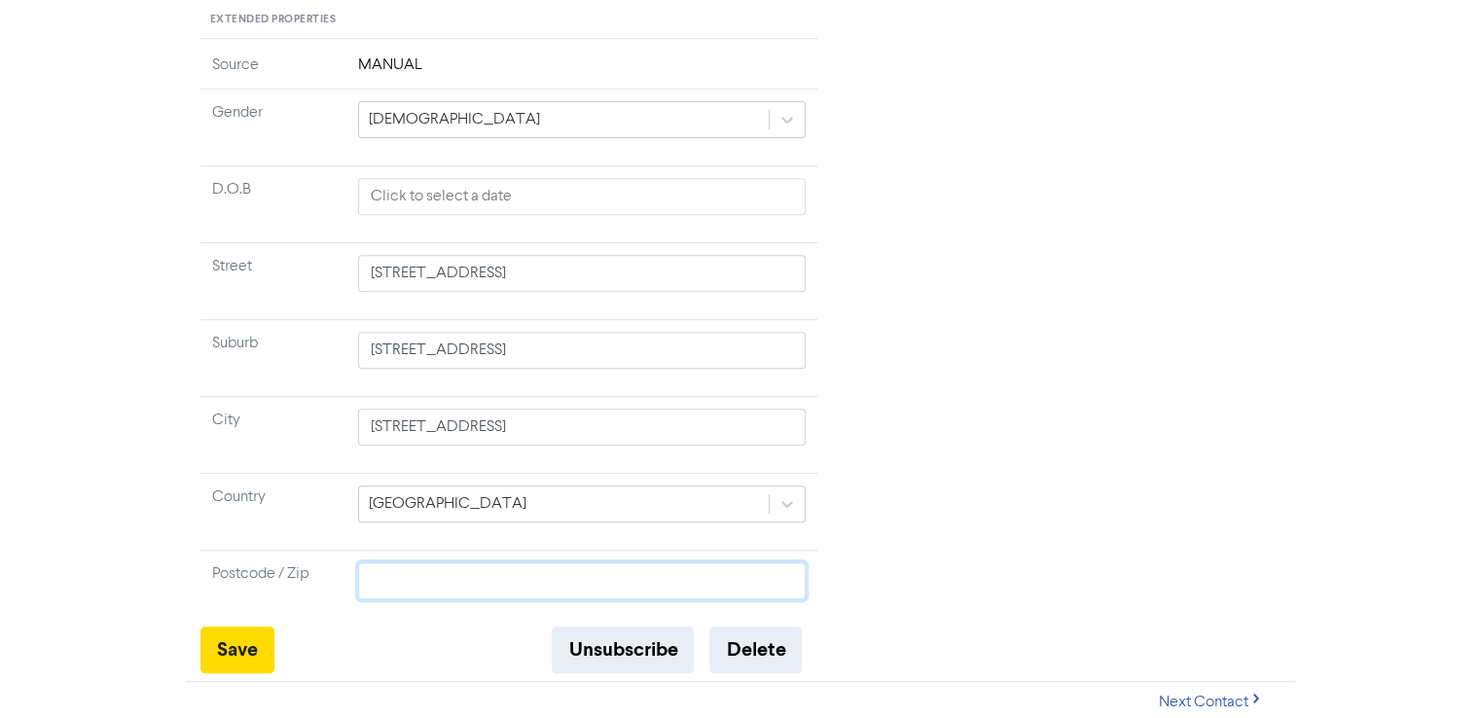
drag, startPoint x: 417, startPoint y: 585, endPoint x: 452, endPoint y: 561, distance: 42.1
click at [417, 585] on input "text" at bounding box center [582, 580] width 449 height 37
drag, startPoint x: 420, startPoint y: 581, endPoint x: 273, endPoint y: 559, distance: 148.6
click at [273, 559] on tr "Postcode / Zip 2575" at bounding box center [509, 588] width 618 height 77
type input "2575"
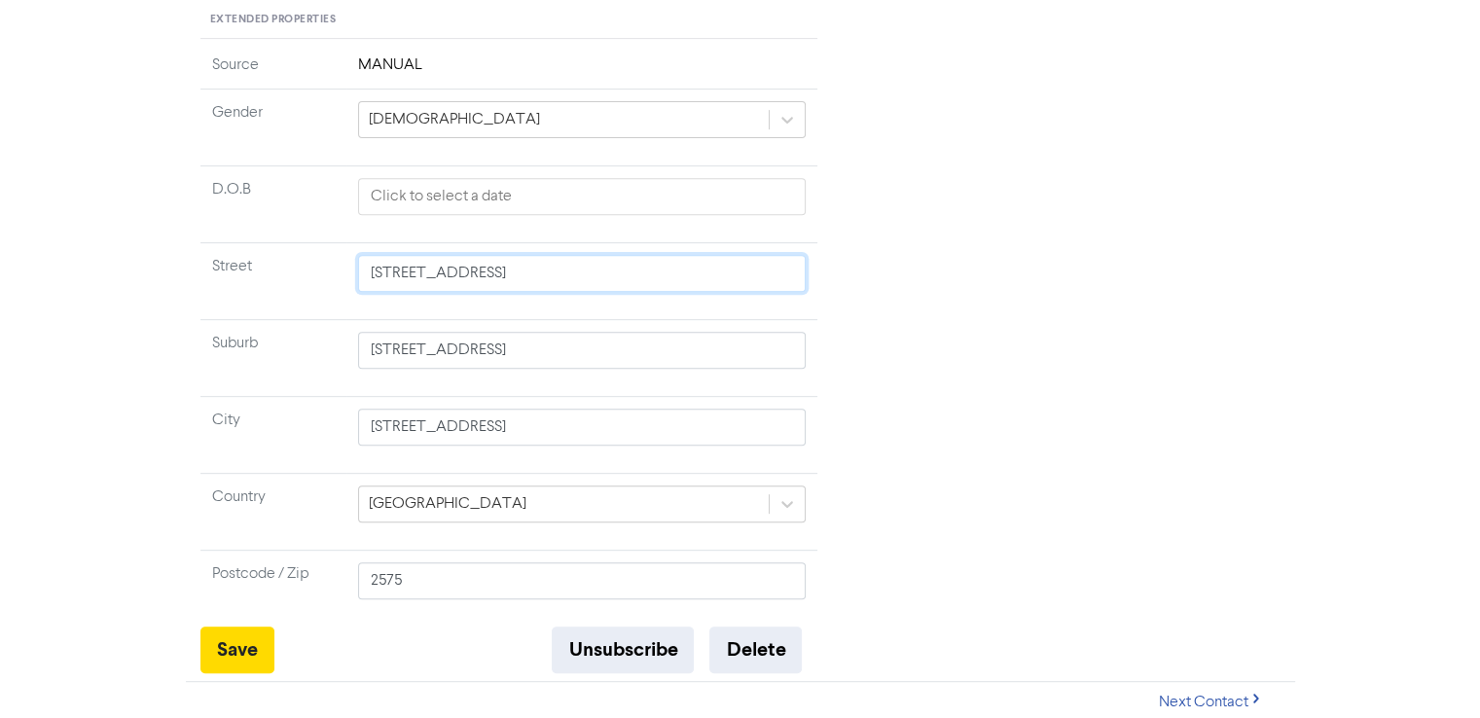
drag, startPoint x: 476, startPoint y: 273, endPoint x: 755, endPoint y: 288, distance: 279.6
click at [755, 288] on td "[STREET_ADDRESS]" at bounding box center [582, 280] width 472 height 77
type input "2 Marchmont Dr"
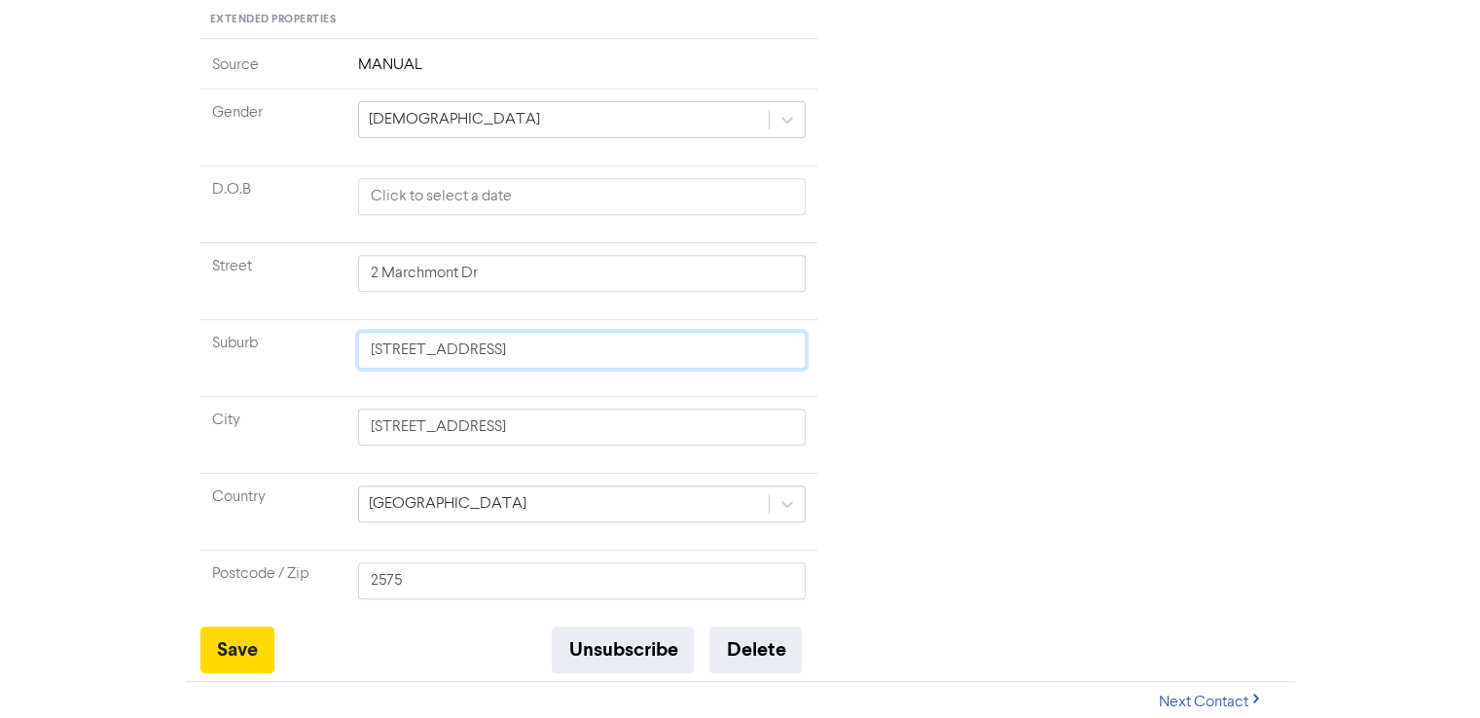
drag, startPoint x: 476, startPoint y: 347, endPoint x: 328, endPoint y: 366, distance: 149.1
click at [328, 366] on tr "Suburb [STREET_ADDRESS]" at bounding box center [509, 357] width 618 height 77
drag, startPoint x: 442, startPoint y: 343, endPoint x: 669, endPoint y: 351, distance: 227.8
click at [669, 351] on input "Mittagong NSW 2575, [GEOGRAPHIC_DATA]" at bounding box center [582, 350] width 449 height 37
type input "Mittagong"
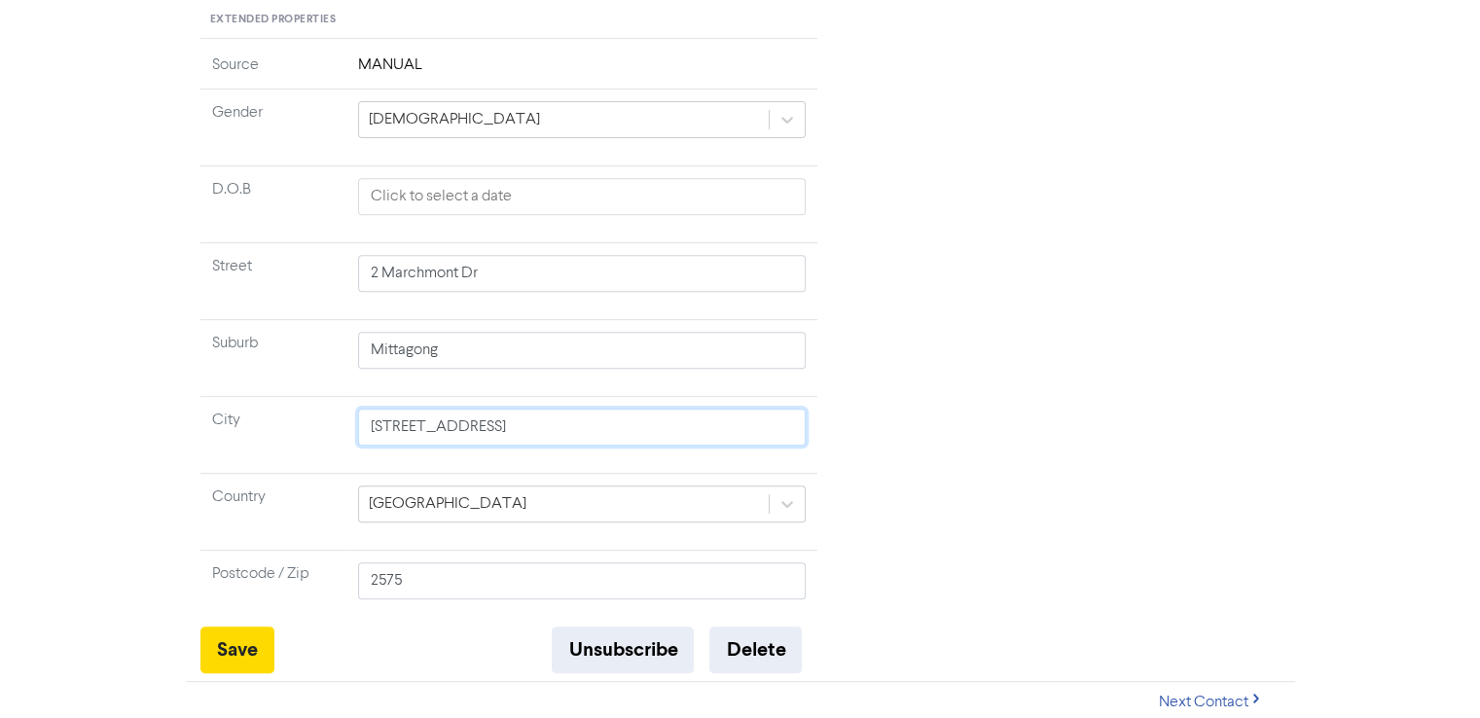
drag, startPoint x: 549, startPoint y: 421, endPoint x: 343, endPoint y: 422, distance: 206.3
click at [343, 423] on tr "City 2 [GEOGRAPHIC_DATA], [GEOGRAPHIC_DATA]" at bounding box center [509, 434] width 618 height 77
drag, startPoint x: 405, startPoint y: 421, endPoint x: 558, endPoint y: 422, distance: 152.8
click at [558, 422] on input "NSW 2575, [GEOGRAPHIC_DATA]" at bounding box center [582, 427] width 449 height 37
type input "[GEOGRAPHIC_DATA]"
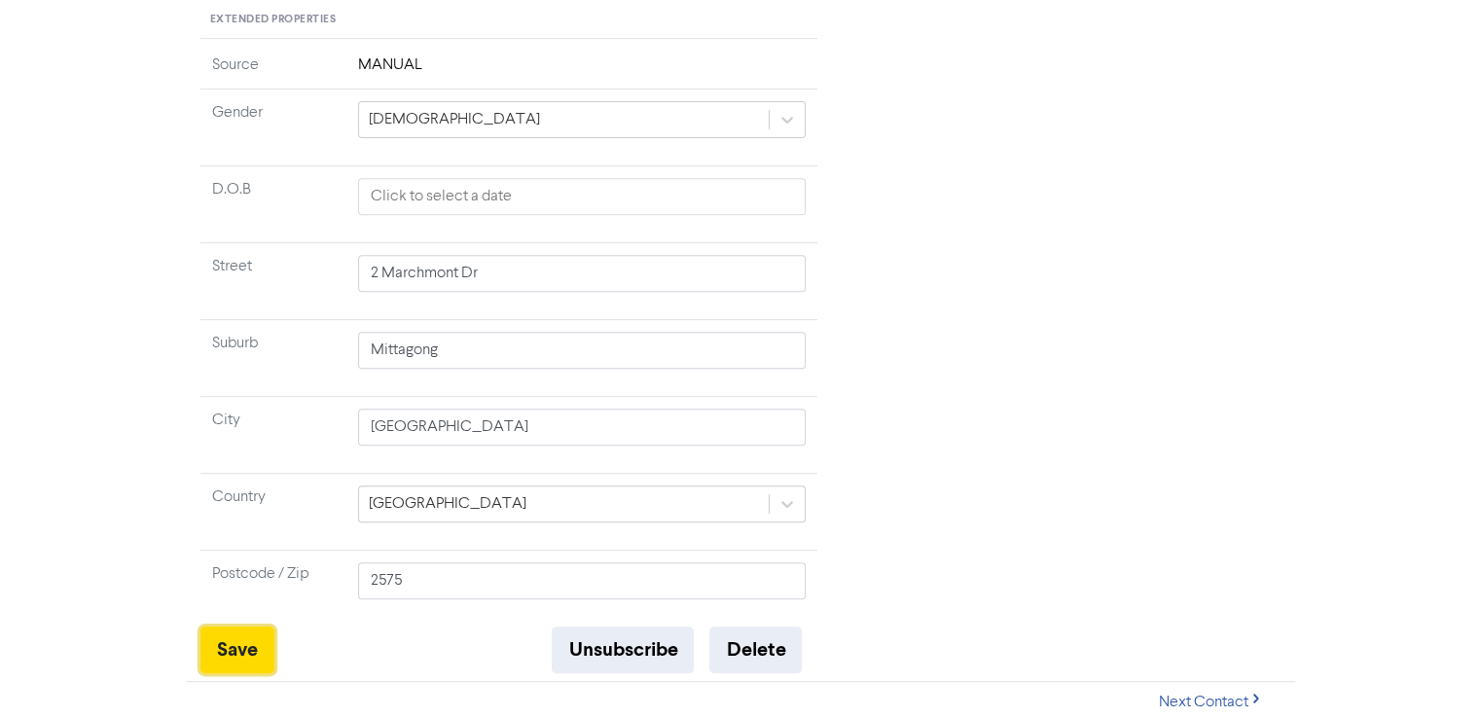
click at [247, 653] on button "Save" at bounding box center [237, 650] width 74 height 47
